Goal: Contribute content: Contribute content

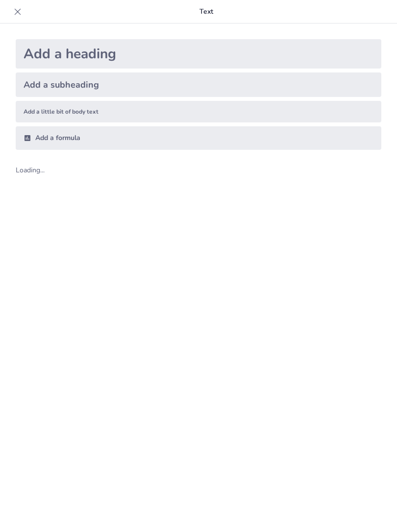
type input "New Sendsteps"
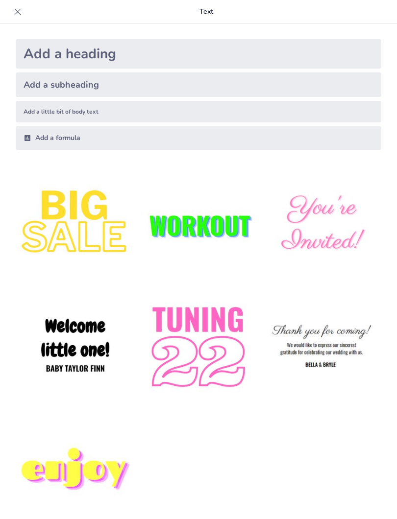
type input "New Sendsteps"
click at [334, 343] on img at bounding box center [321, 347] width 119 height 119
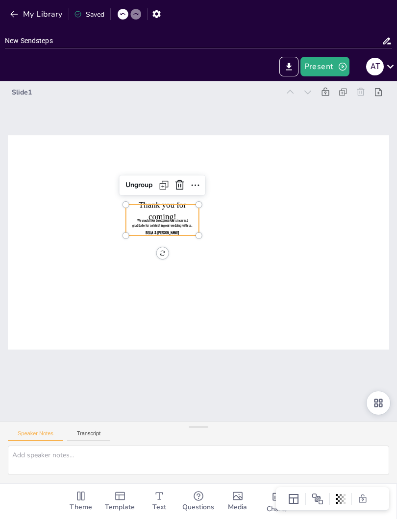
click at [16, 16] on icon "button" at bounding box center [14, 14] width 10 height 10
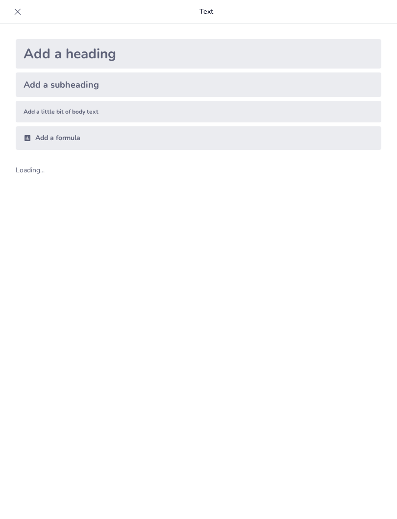
type input "New Sendsteps"
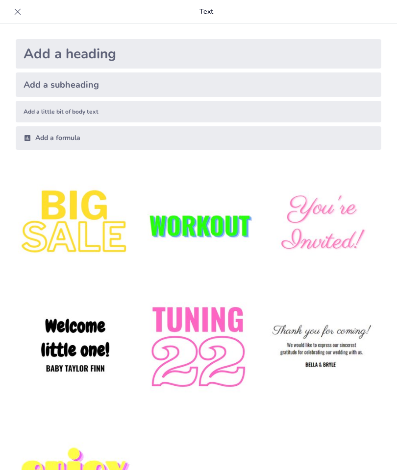
type input "Схеми у нашій голові: чому медик та звичайна людина по-різному читають медичні т"
click at [83, 344] on img at bounding box center [75, 347] width 119 height 119
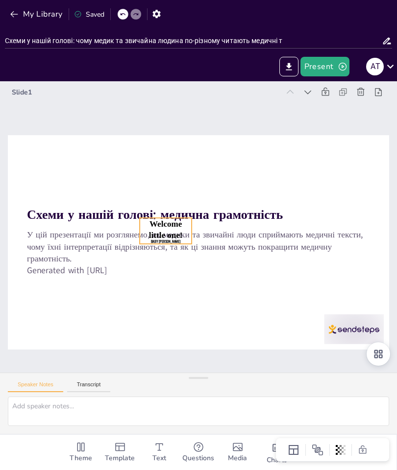
checkbox input "true"
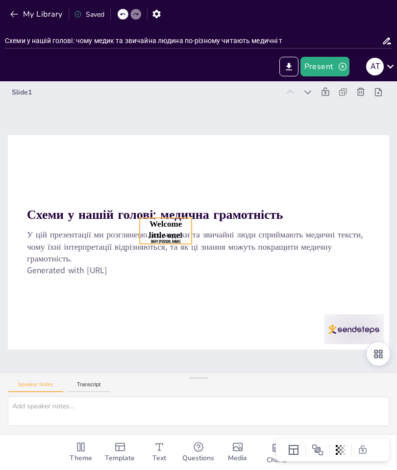
checkbox input "true"
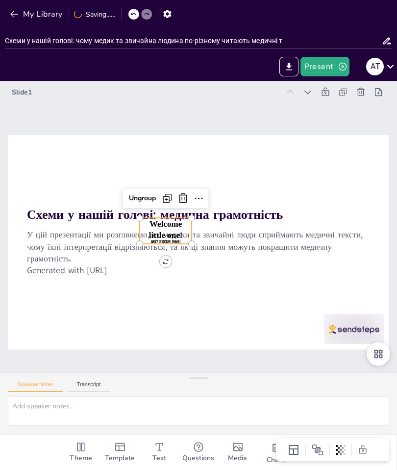
checkbox input "true"
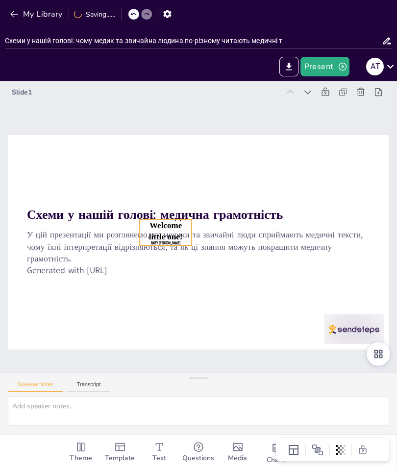
checkbox input "true"
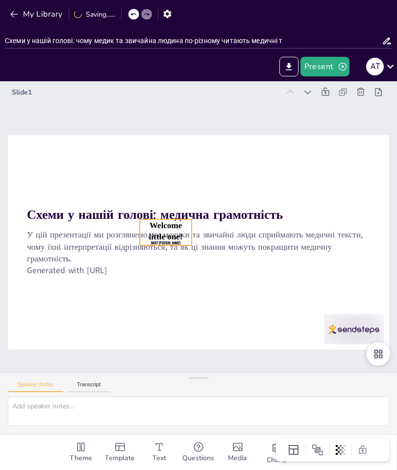
checkbox input "true"
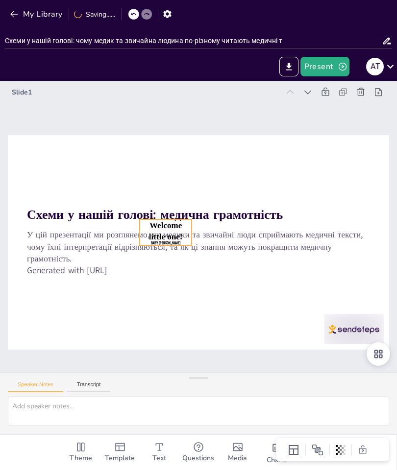
checkbox input "true"
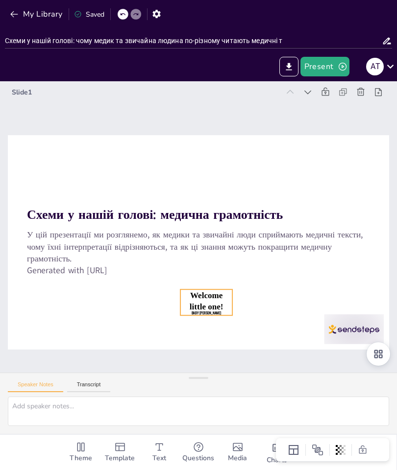
checkbox input "true"
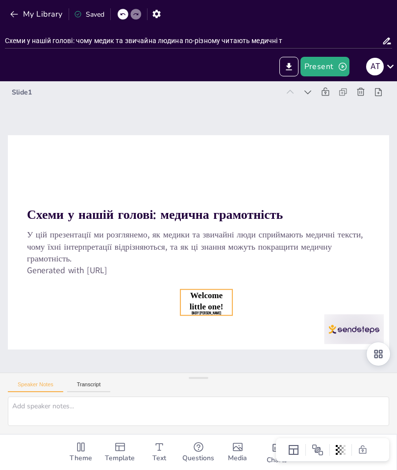
checkbox input "true"
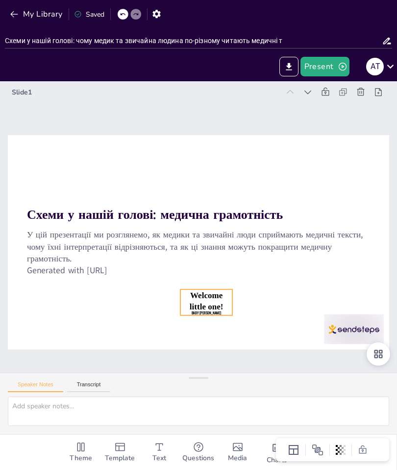
checkbox input "true"
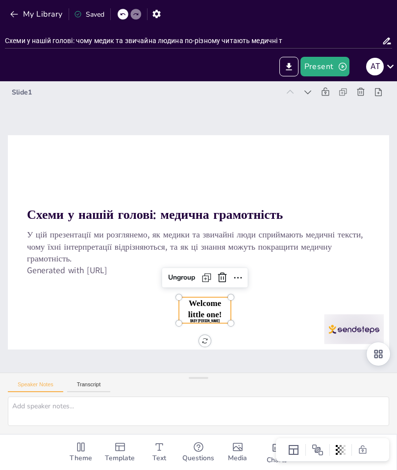
checkbox input "true"
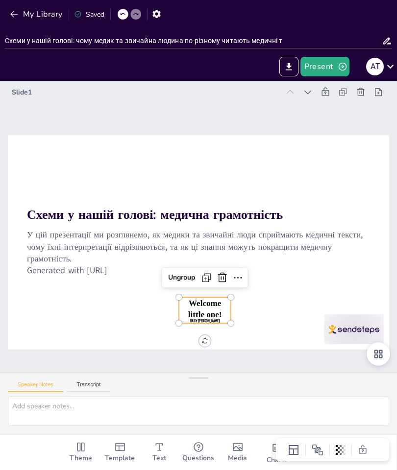
click at [221, 278] on icon at bounding box center [217, 279] width 10 height 10
checkbox input "true"
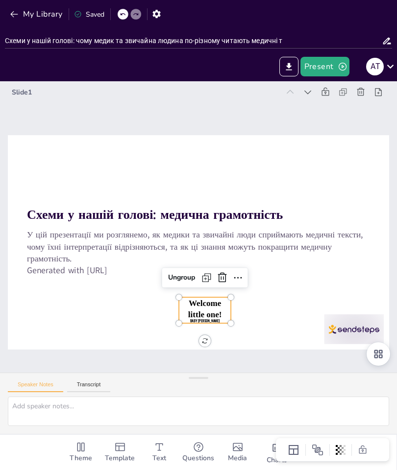
checkbox input "true"
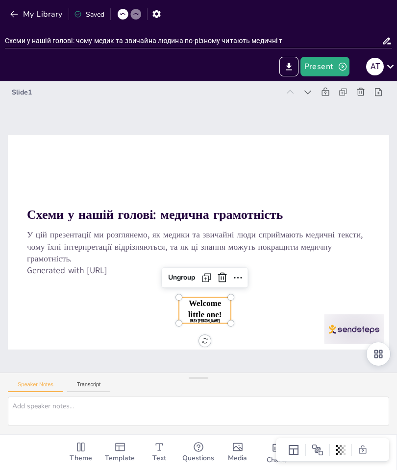
checkbox input "true"
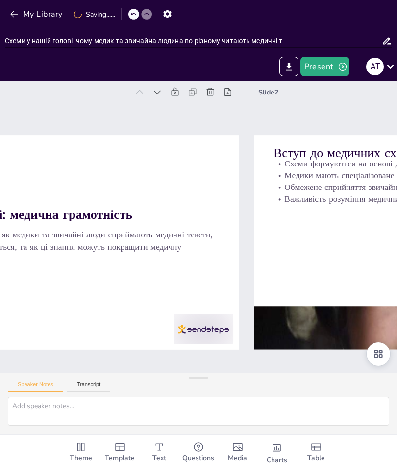
type textarea "Схеми, які формуються в нашій свідомості, значною мірою залежать від нашого жит…"
checkbox input "true"
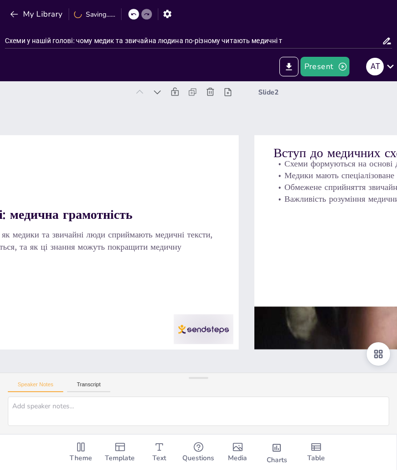
checkbox input "true"
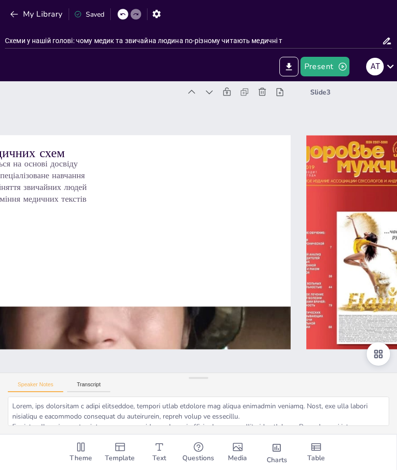
type textarea "Звичайні люди часто не заглиблюються у деталі медичних текстів, що може призвод…"
checkbox input "true"
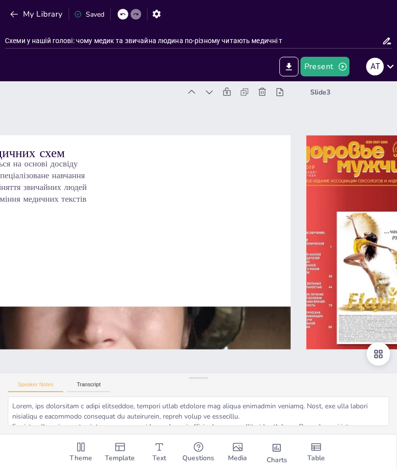
checkbox input "true"
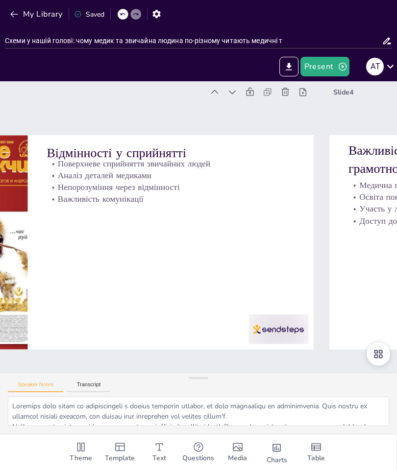
type textarea "Медична грамотність безпосередньо пов'язана зі здоров'ям. Люди, які розуміють м…"
checkbox input "true"
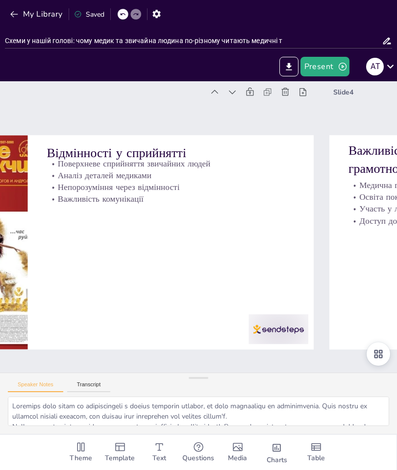
checkbox input "true"
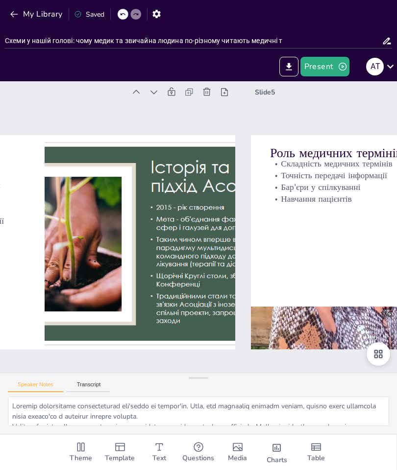
type textarea "Медичні терміни можуть бути дуже складними для тих, хто не має медичної освіти.…"
checkbox input "true"
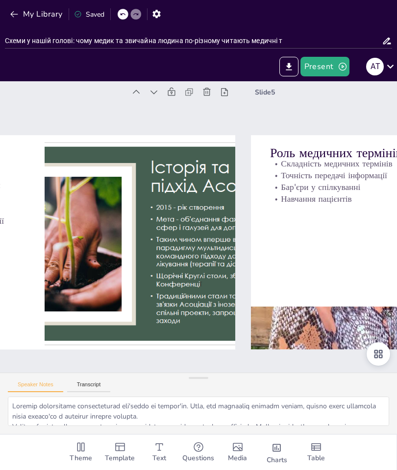
checkbox input "true"
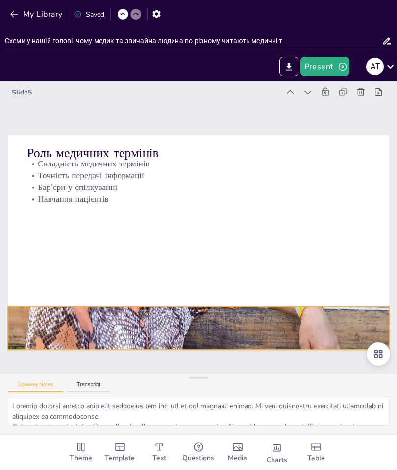
checkbox input "true"
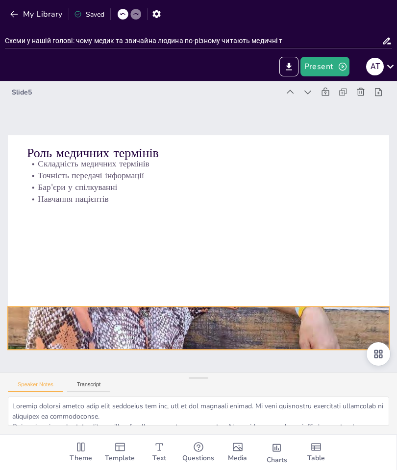
click at [239, 324] on div at bounding box center [177, 326] width 465 height 516
checkbox input "true"
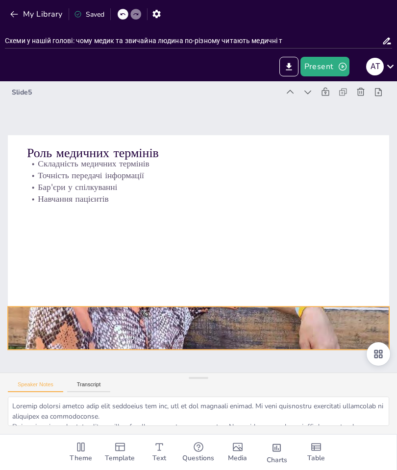
checkbox input "true"
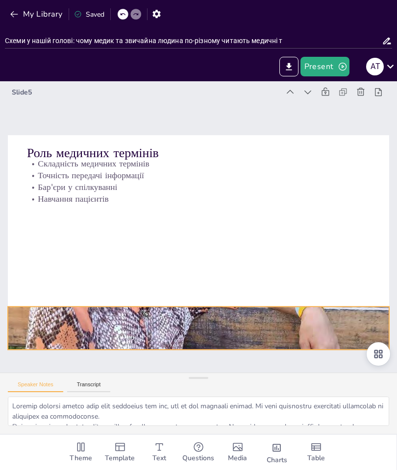
checkbox input "true"
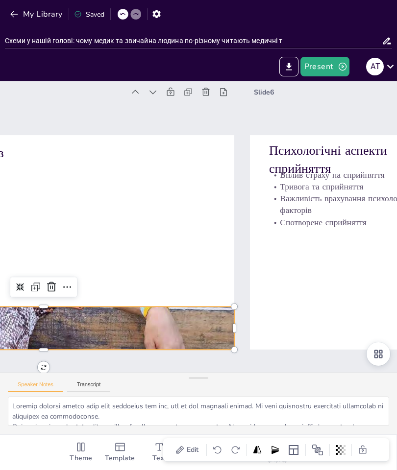
type textarea "Страх може суттєво впливати на сприйняття медичної інформації. Коли люди боятьс…"
checkbox input "true"
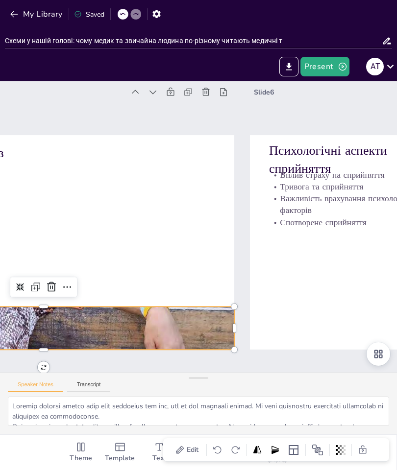
checkbox input "true"
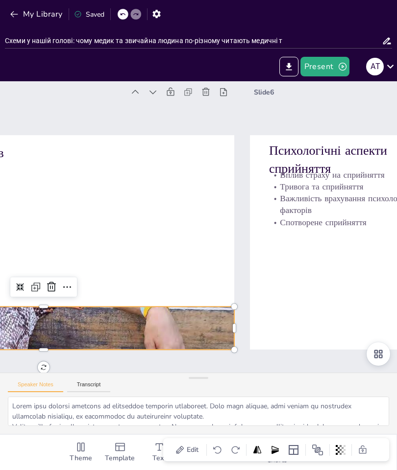
checkbox input "true"
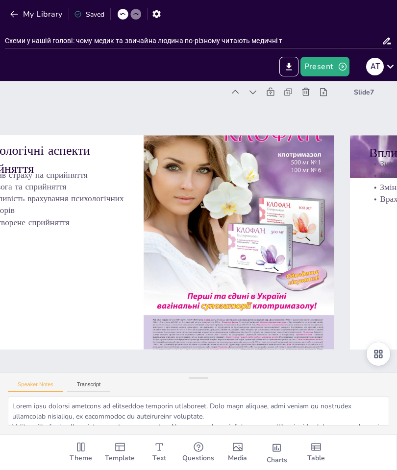
type textarea "Контекст, у якому читається медична інформація, може суттєво вплинути на її спр…"
checkbox input "true"
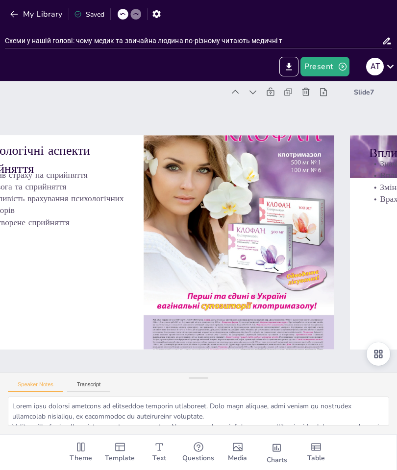
checkbox input "true"
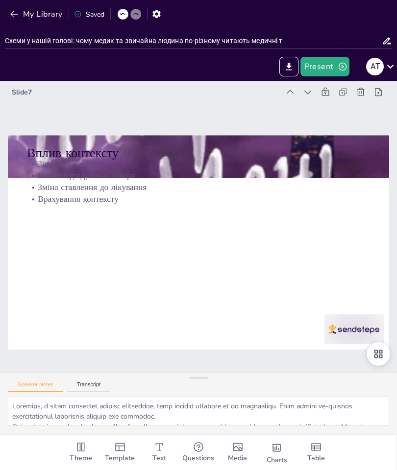
checkbox input "true"
